Goal: Task Accomplishment & Management: Manage account settings

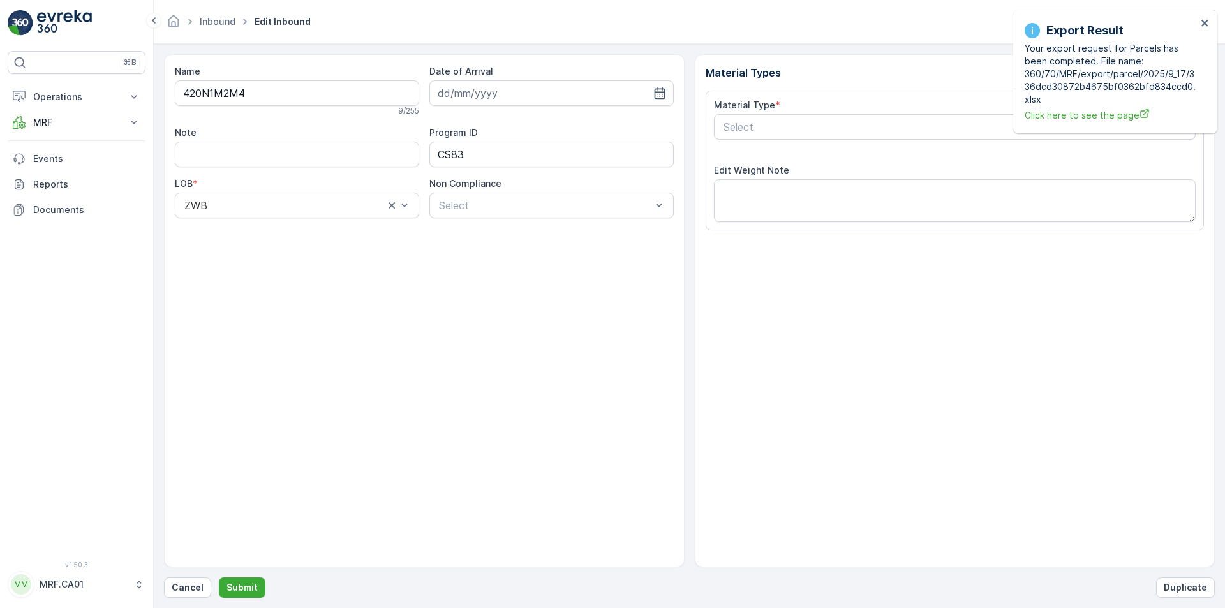
type input "[DATE]"
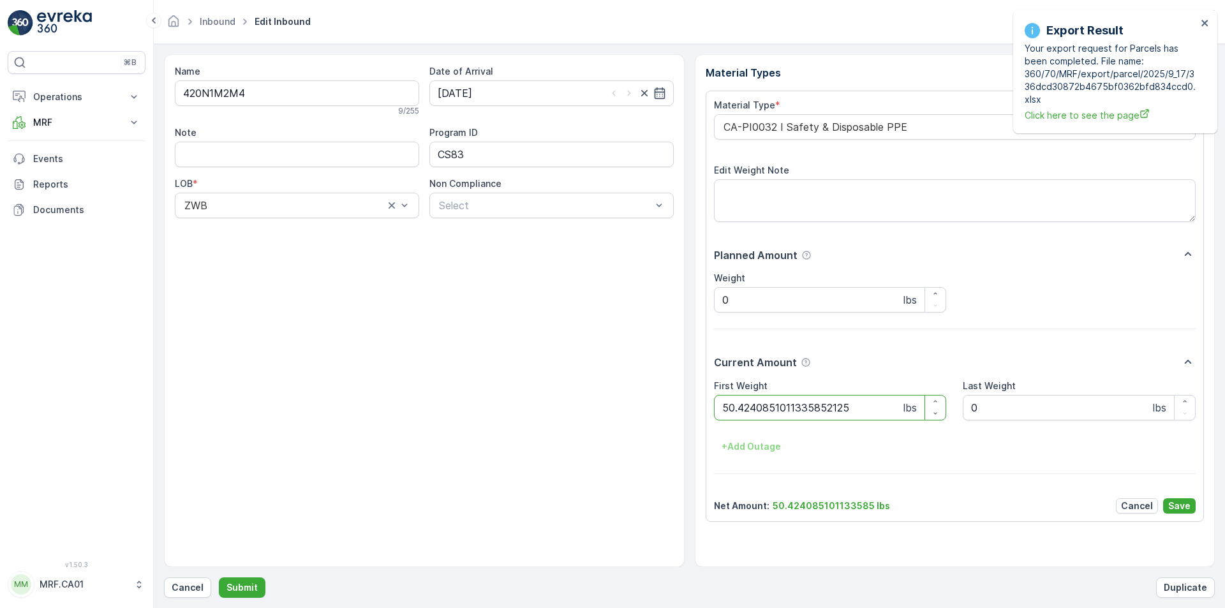
click at [219, 577] on button "Submit" at bounding box center [242, 587] width 47 height 20
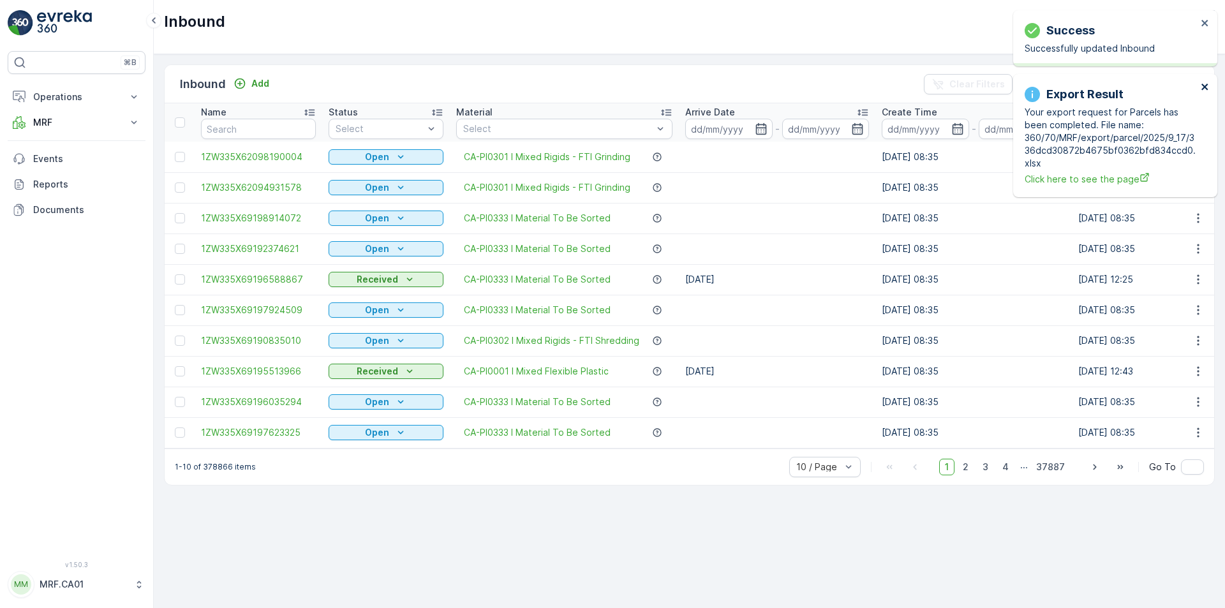
click at [1203, 88] on icon "close" at bounding box center [1204, 87] width 6 height 6
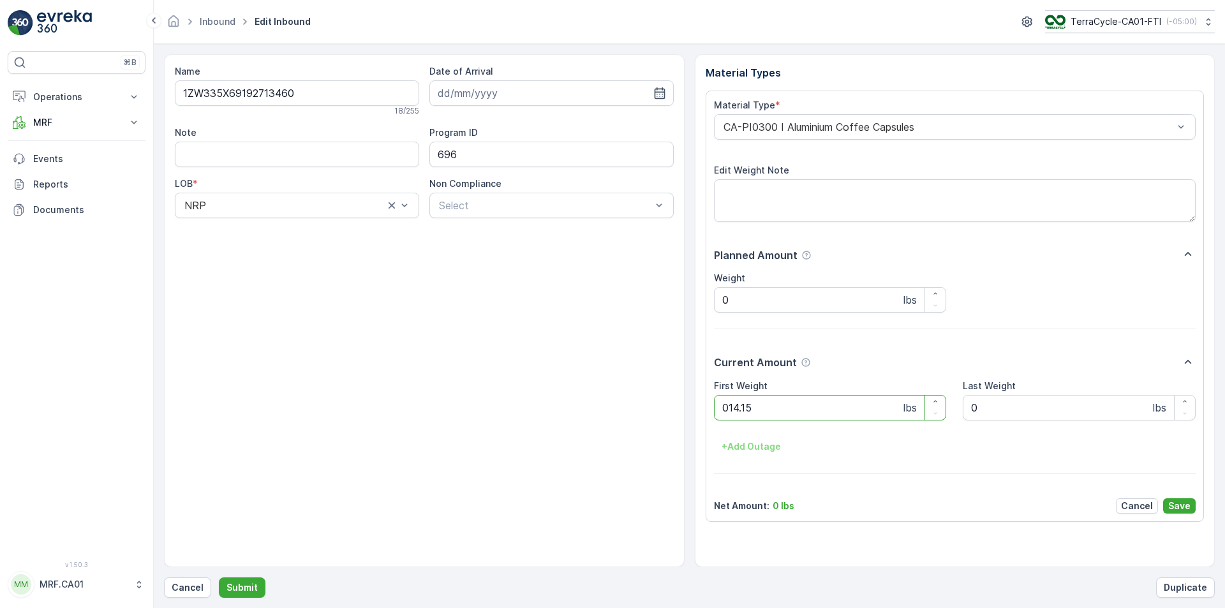
click at [219, 577] on button "Submit" at bounding box center [242, 587] width 47 height 20
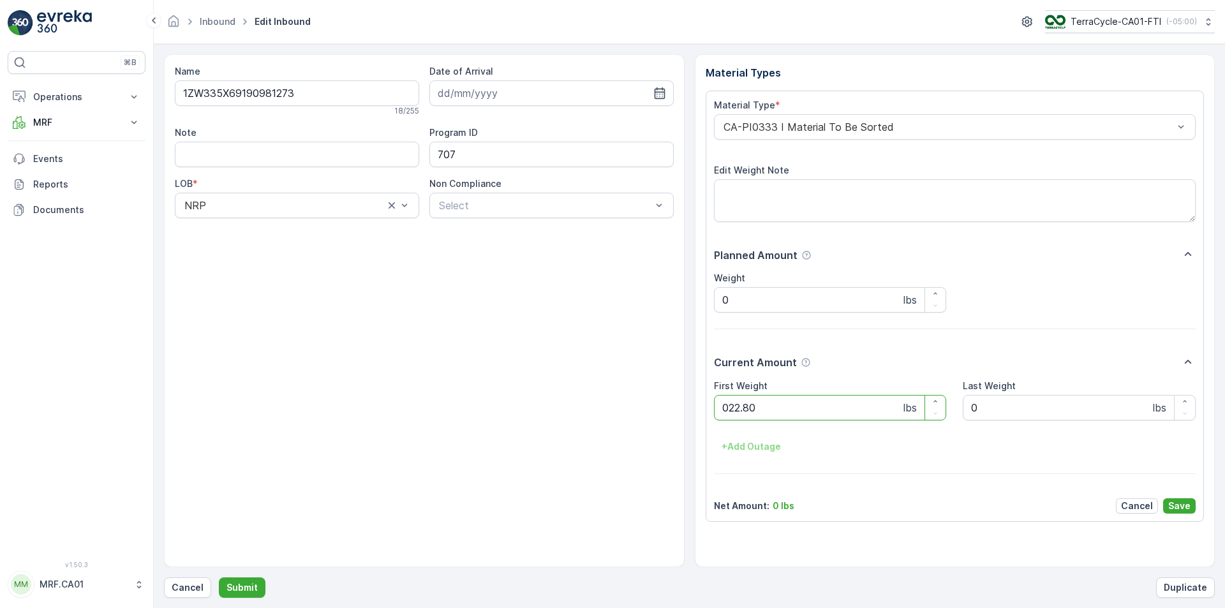
click at [219, 577] on button "Submit" at bounding box center [242, 587] width 47 height 20
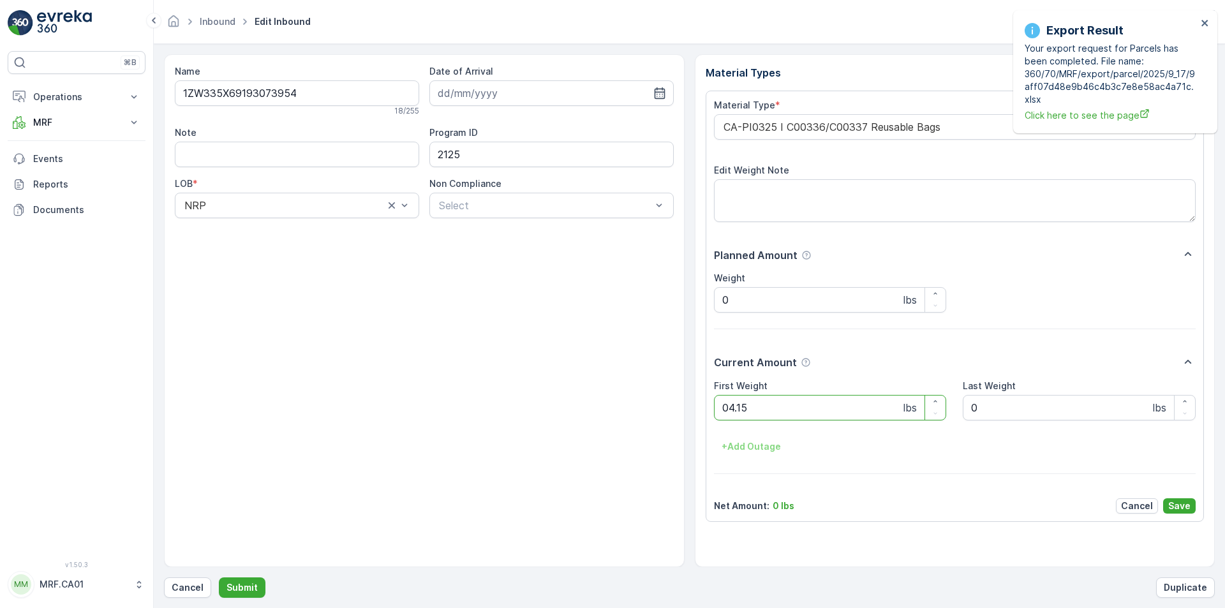
click at [219, 577] on button "Submit" at bounding box center [242, 587] width 47 height 20
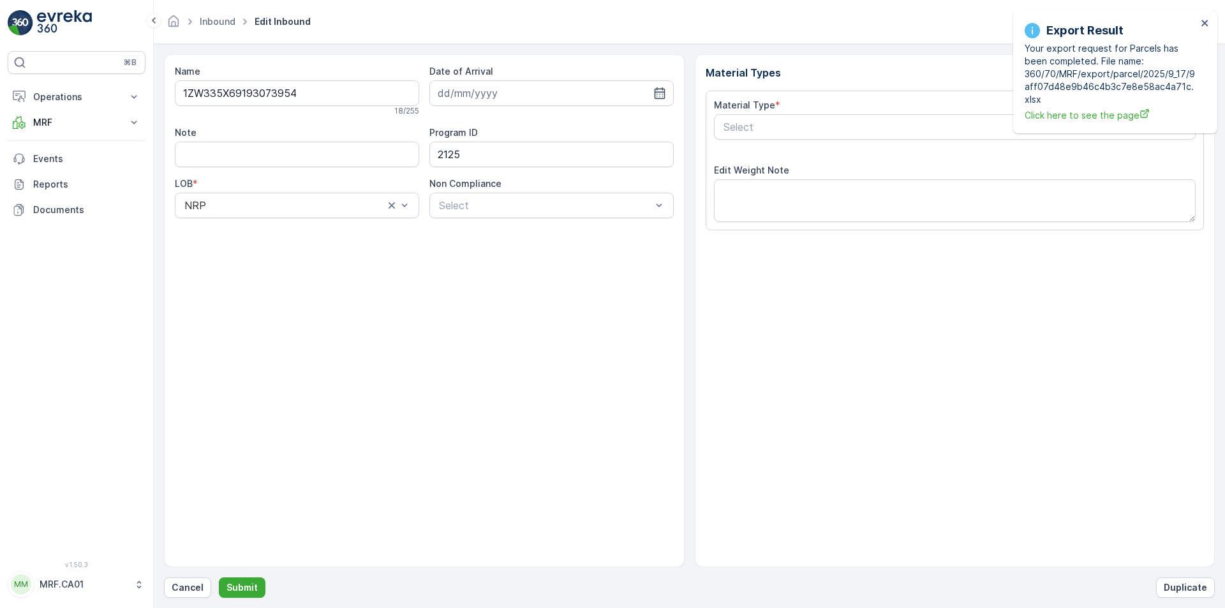
type input "[DATE]"
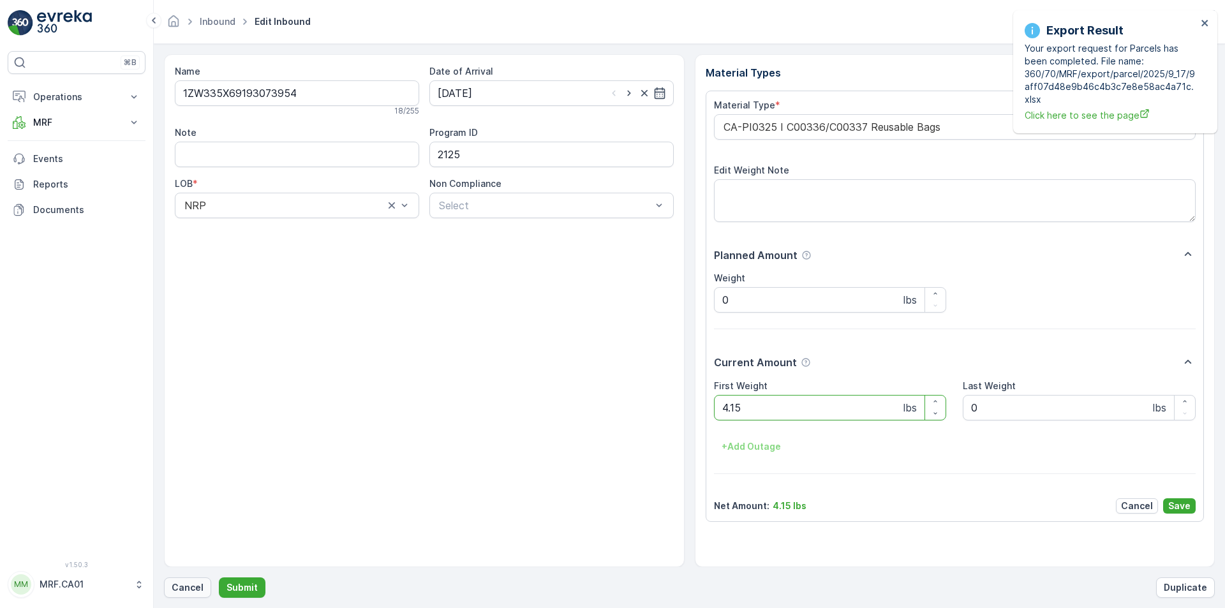
click at [183, 582] on p "Cancel" at bounding box center [188, 587] width 32 height 13
click at [219, 577] on button "Submit" at bounding box center [242, 587] width 47 height 20
click at [1207, 27] on icon "close" at bounding box center [1205, 23] width 9 height 10
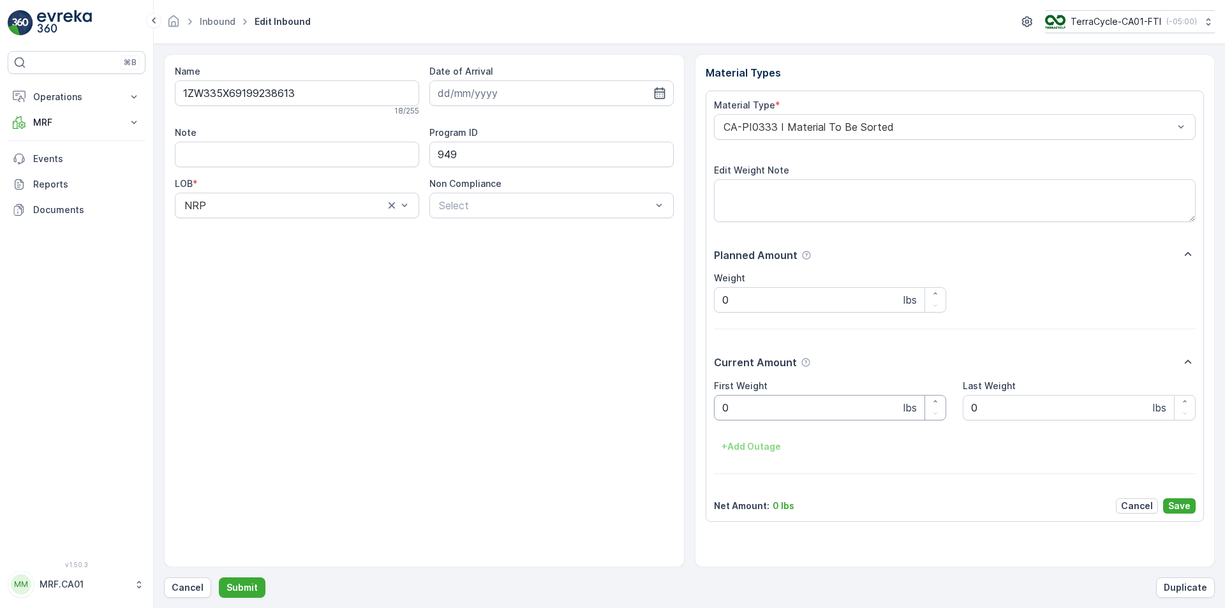
click at [750, 398] on Weight "0" at bounding box center [830, 408] width 233 height 26
click at [219, 577] on button "Submit" at bounding box center [242, 587] width 47 height 20
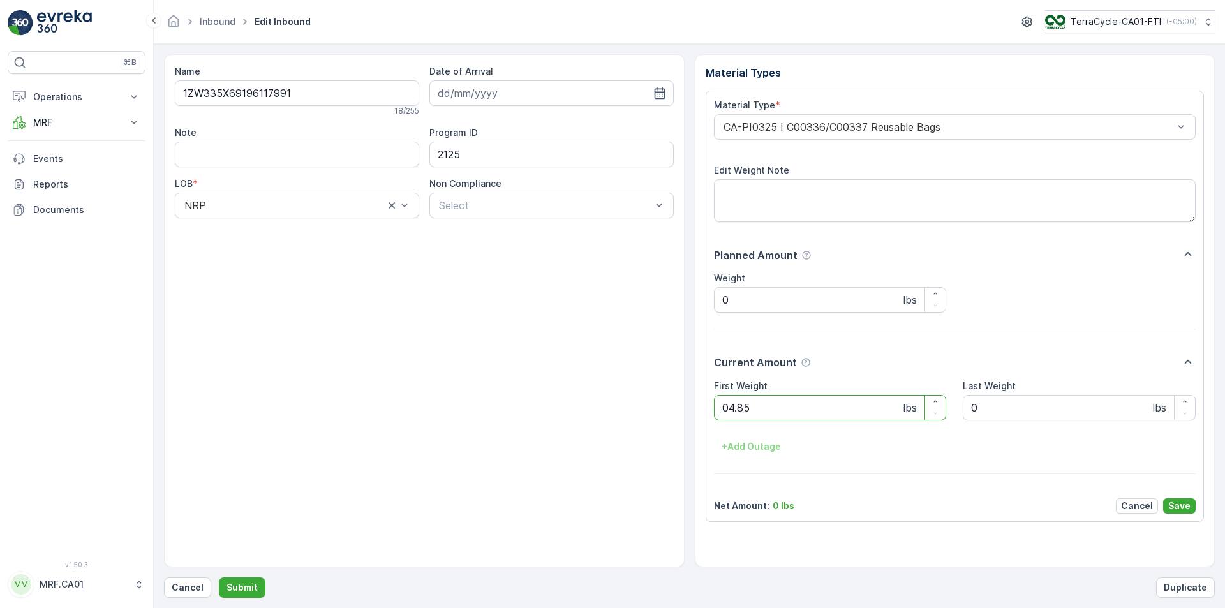
click at [219, 577] on button "Submit" at bounding box center [242, 587] width 47 height 20
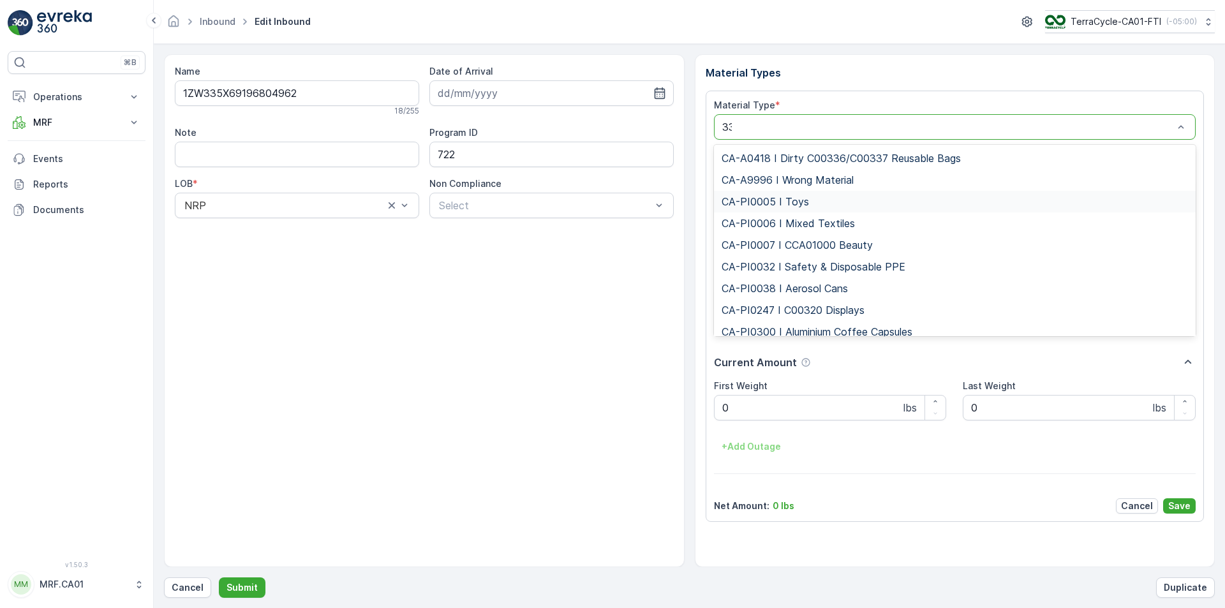
type input "333"
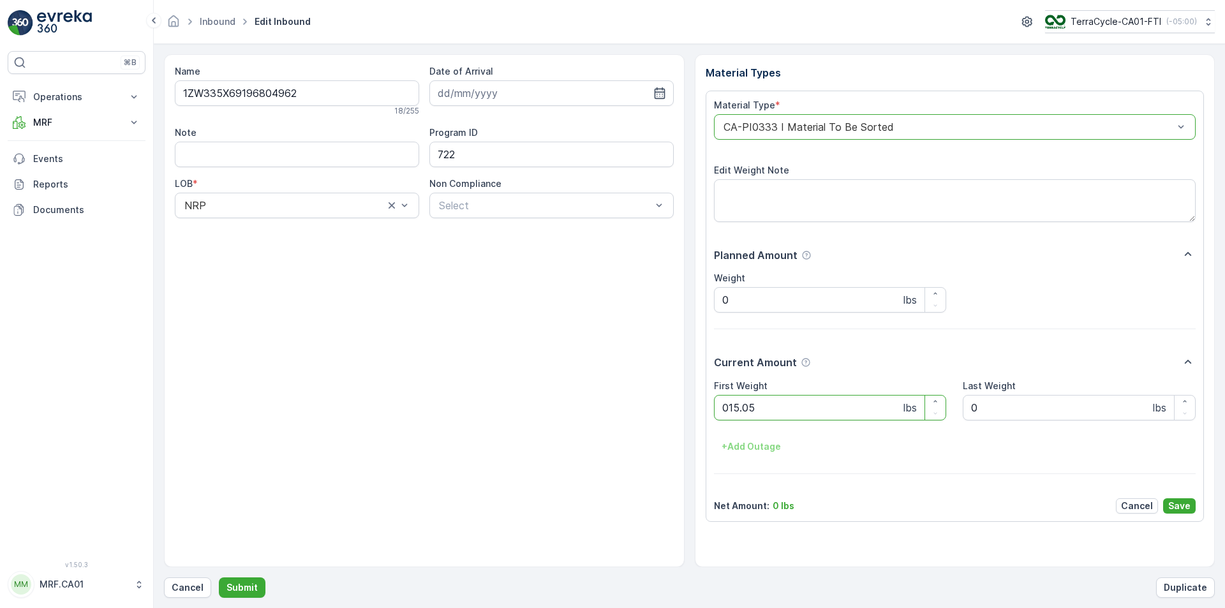
click at [219, 577] on button "Submit" at bounding box center [242, 587] width 47 height 20
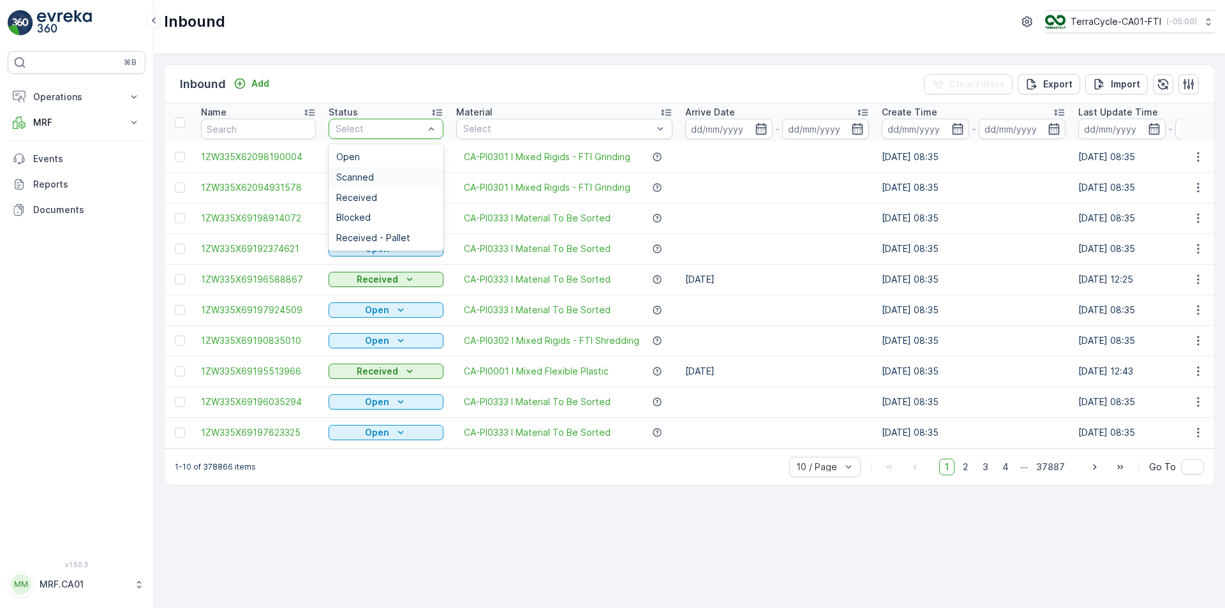
click at [398, 170] on div "Scanned" at bounding box center [386, 177] width 115 height 20
